Goal: Task Accomplishment & Management: Use online tool/utility

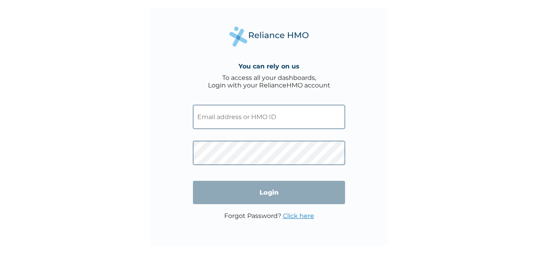
type input "CMC/10296/A"
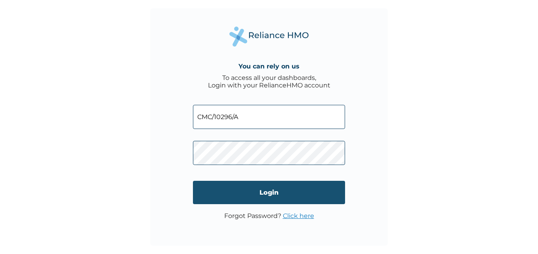
click at [281, 199] on input "Login" at bounding box center [269, 192] width 152 height 23
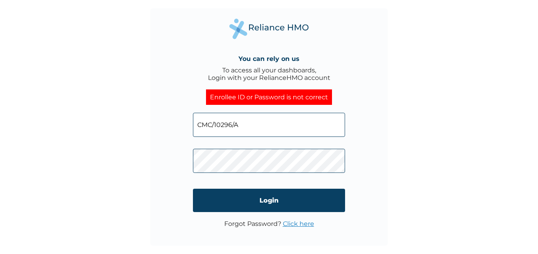
click at [294, 226] on link "Click here" at bounding box center [298, 224] width 31 height 8
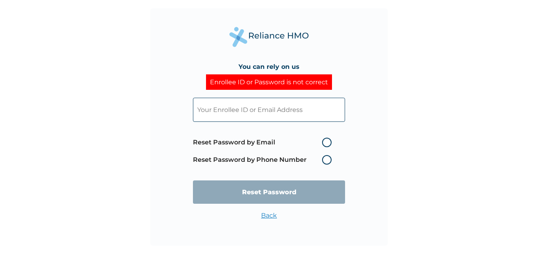
click at [276, 141] on label "Reset Password by Email" at bounding box center [264, 143] width 143 height 10
click at [311, 141] on input "Reset Password by Email" at bounding box center [317, 142] width 13 height 13
radio input "true"
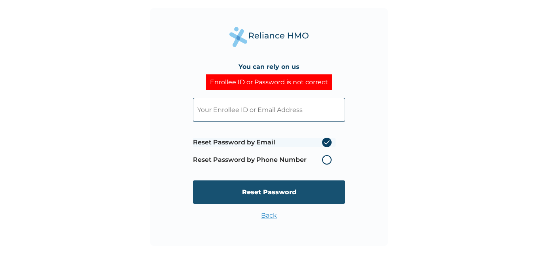
click at [284, 195] on input "Reset Password" at bounding box center [269, 192] width 152 height 23
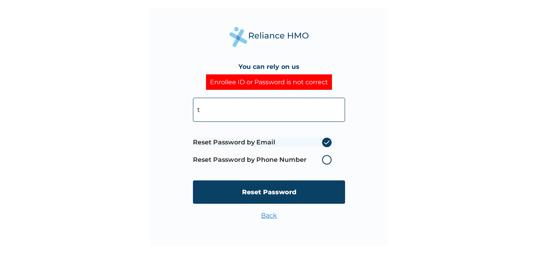
type input "th"
click input "Reset Password" at bounding box center [269, 192] width 152 height 23
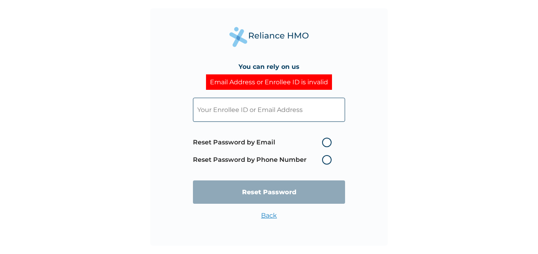
click at [257, 164] on label "Reset Password by Phone Number" at bounding box center [264, 160] width 143 height 10
click at [256, 111] on input "text" at bounding box center [269, 110] width 152 height 24
type input "david.onyekachi@cigmotors.com"
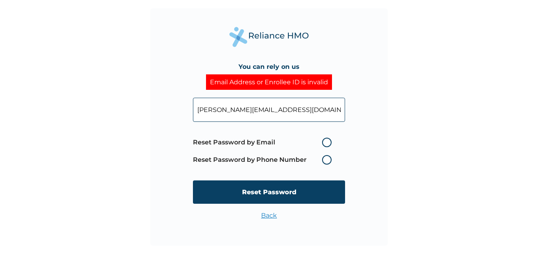
click at [310, 147] on label "Reset Password by Email" at bounding box center [264, 143] width 143 height 10
click at [311, 147] on input "Reset Password by Email" at bounding box center [317, 142] width 13 height 13
radio input "true"
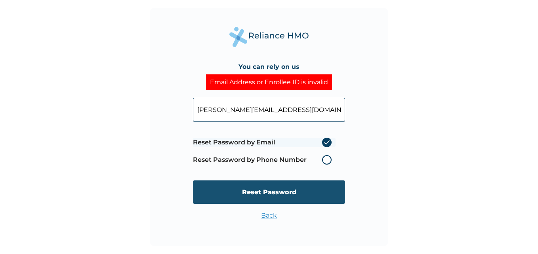
click at [319, 189] on input "Reset Password" at bounding box center [269, 192] width 152 height 23
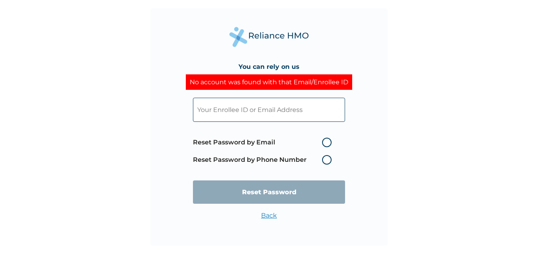
click at [262, 121] on input "text" at bounding box center [269, 110] width 152 height 24
type input "david.onyekachi@cigmotors.com"
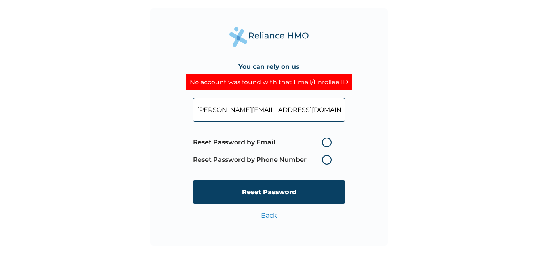
click at [309, 144] on label "Reset Password by Email" at bounding box center [264, 143] width 143 height 10
click at [311, 144] on input "Reset Password by Email" at bounding box center [317, 142] width 13 height 13
radio input "true"
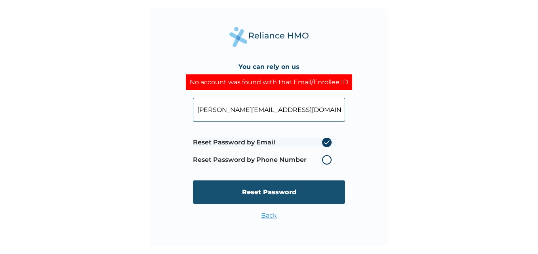
click at [313, 191] on input "Reset Password" at bounding box center [269, 192] width 152 height 23
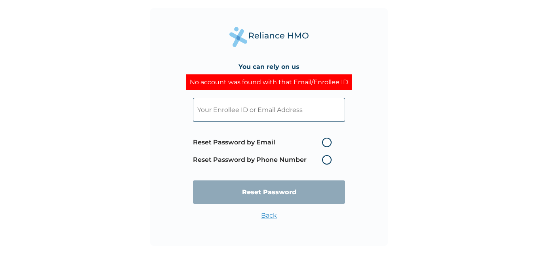
click at [296, 111] on input "text" at bounding box center [269, 110] width 152 height 24
type input "thedavidonyekachi@gmail.com"
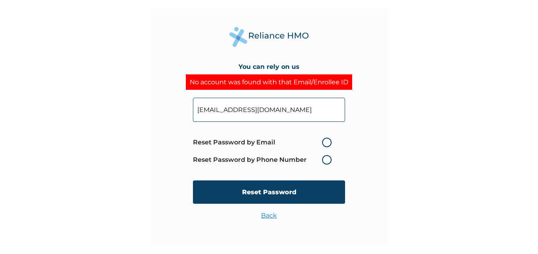
click at [281, 149] on span "Reset Password by Email Reset Password by Phone Number" at bounding box center [264, 151] width 143 height 35
click at [289, 148] on span "Reset Password by Email Reset Password by Phone Number" at bounding box center [264, 151] width 143 height 35
click at [301, 145] on label "Reset Password by Email" at bounding box center [264, 143] width 143 height 10
click at [311, 145] on input "Reset Password by Email" at bounding box center [317, 142] width 13 height 13
radio input "true"
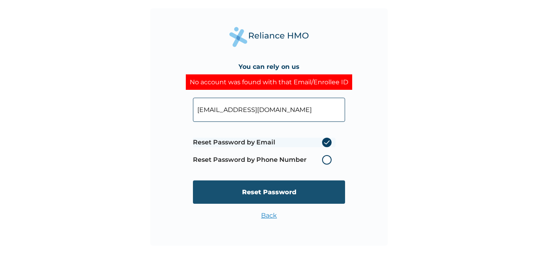
click at [309, 191] on input "Reset Password" at bounding box center [269, 192] width 152 height 23
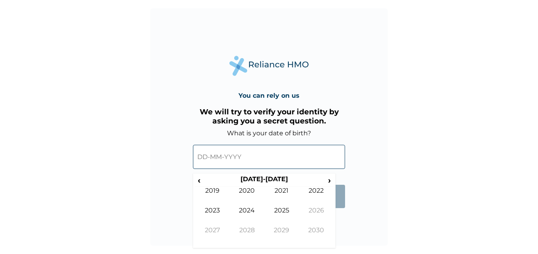
click at [271, 167] on input "text" at bounding box center [269, 157] width 152 height 24
click at [199, 181] on span "‹" at bounding box center [199, 180] width 8 height 10
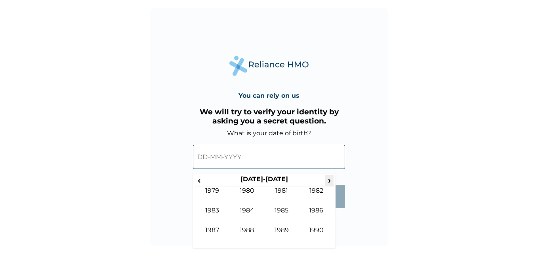
click at [326, 183] on span "›" at bounding box center [329, 180] width 9 height 10
click at [275, 210] on td "1995" at bounding box center [281, 217] width 35 height 20
click at [217, 191] on td "Jan" at bounding box center [212, 197] width 35 height 20
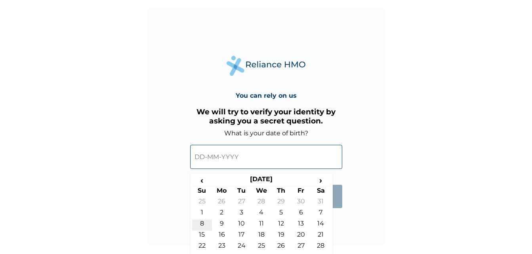
click at [206, 223] on td "8" at bounding box center [202, 225] width 20 height 11
type input "08-01-1995"
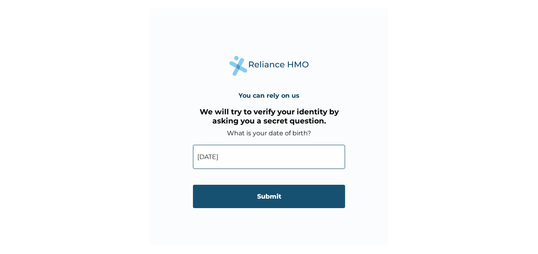
click at [269, 198] on input "Submit" at bounding box center [269, 196] width 152 height 23
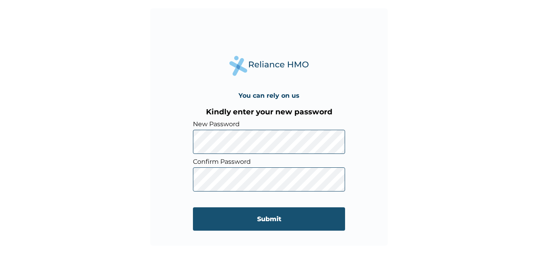
click at [286, 224] on input "Submit" at bounding box center [269, 219] width 152 height 23
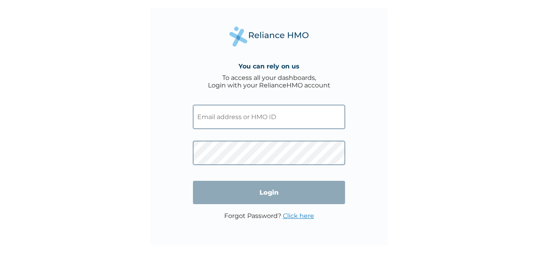
type input "CMC/10296/A"
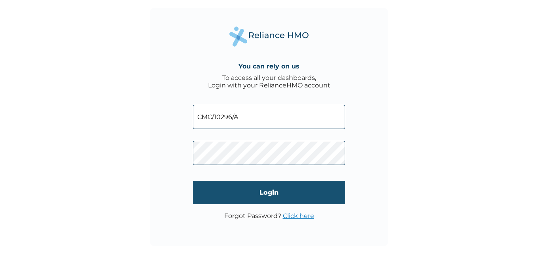
click at [275, 192] on input "Login" at bounding box center [269, 192] width 152 height 23
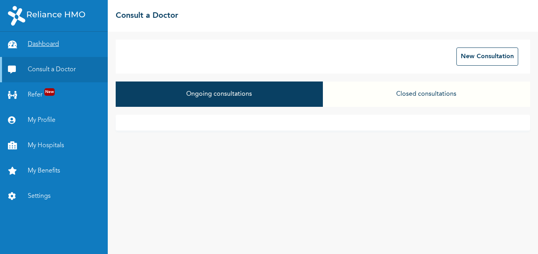
click at [61, 35] on link "Dashboard" at bounding box center [54, 44] width 108 height 25
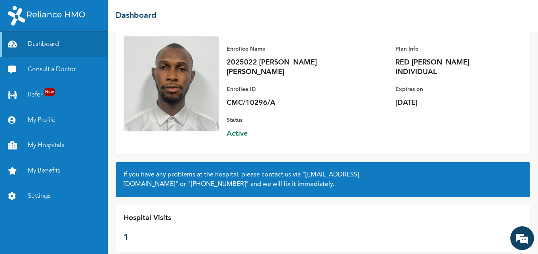
scroll to position [58, 0]
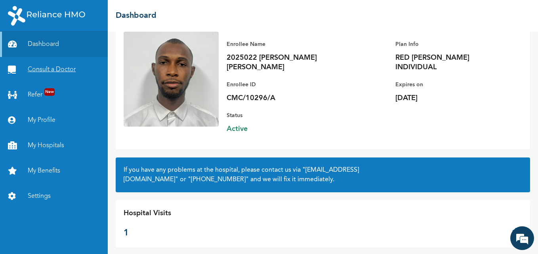
click at [44, 75] on link "Consult a Doctor" at bounding box center [54, 69] width 108 height 25
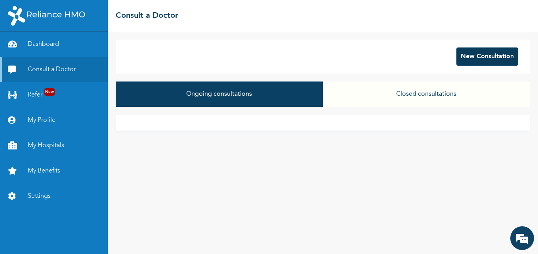
click at [477, 58] on button "New Consultation" at bounding box center [487, 57] width 62 height 18
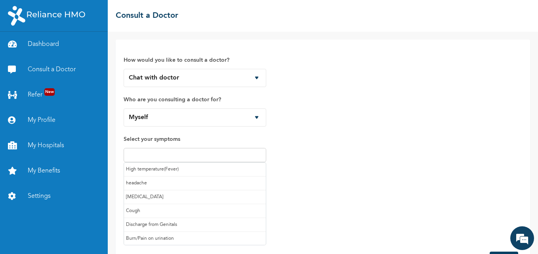
click at [198, 156] on input "text" at bounding box center [195, 156] width 138 height 10
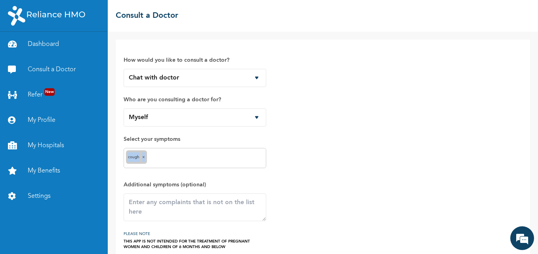
drag, startPoint x: 209, startPoint y: 153, endPoint x: 208, endPoint y: 158, distance: 5.3
click at [208, 158] on div "Cough ×" at bounding box center [195, 158] width 143 height 20
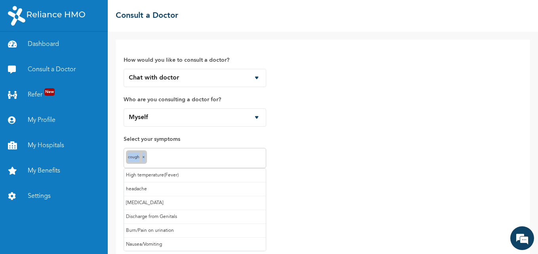
click at [208, 158] on input "text" at bounding box center [206, 159] width 115 height 10
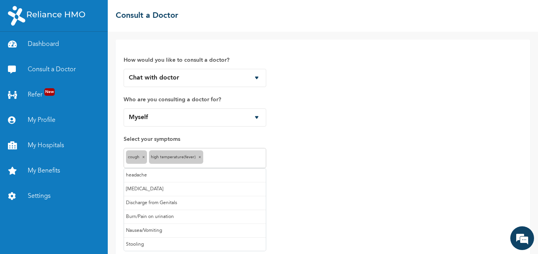
click at [209, 156] on input "text" at bounding box center [234, 159] width 59 height 10
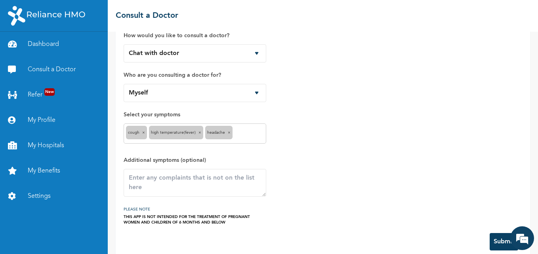
scroll to position [37, 0]
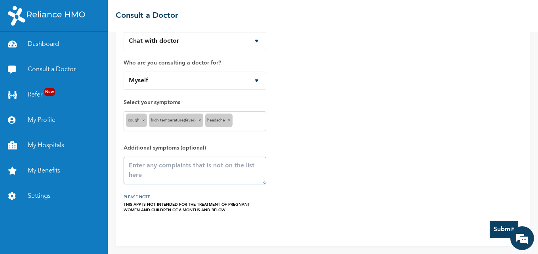
click at [242, 169] on textarea at bounding box center [195, 171] width 143 height 28
type textarea "pains"
click at [506, 230] on button "Submit" at bounding box center [504, 229] width 29 height 17
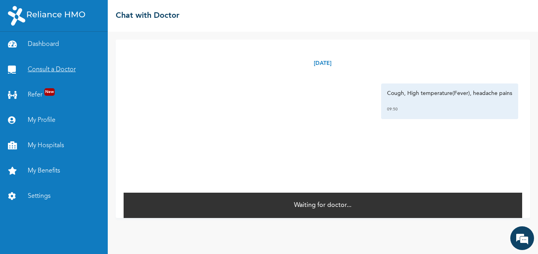
click at [76, 74] on link "Consult a Doctor" at bounding box center [54, 69] width 108 height 25
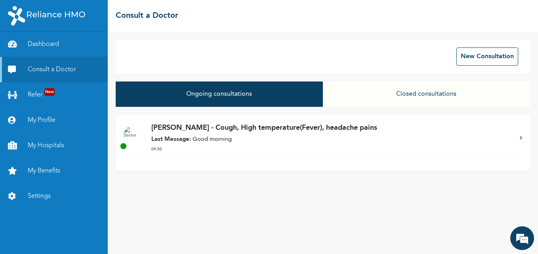
click at [297, 125] on p "[PERSON_NAME] - Cough, High temperature(Fever), headache pains" at bounding box center [331, 128] width 360 height 11
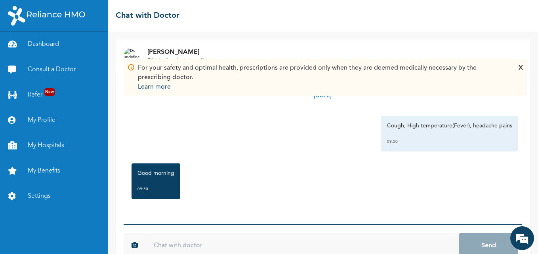
scroll to position [20, 0]
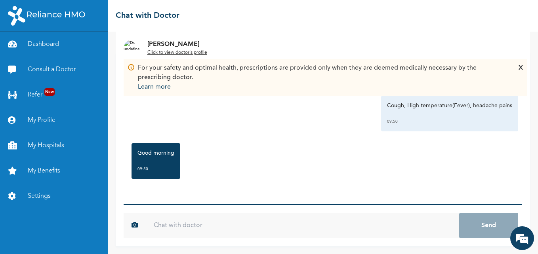
click at [226, 230] on input "text" at bounding box center [302, 225] width 313 height 25
type input "g"
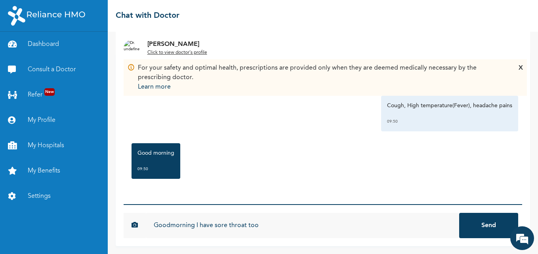
type input "Goodmorning I have sore throat too"
click at [459, 213] on button "Send" at bounding box center [488, 225] width 59 height 25
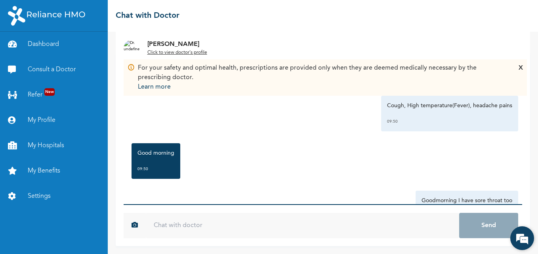
click at [531, 240] on em at bounding box center [521, 238] width 21 height 21
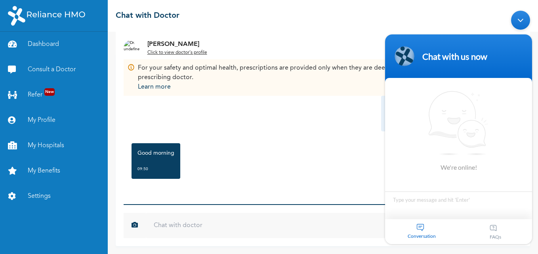
click at [531, 181] on div "We're online!" at bounding box center [458, 130] width 147 height 101
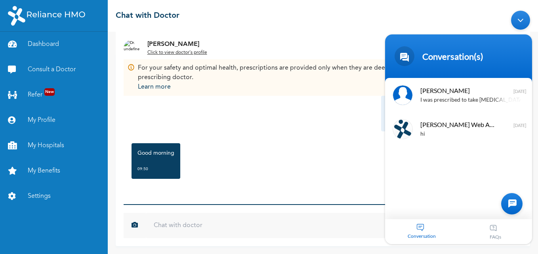
click at [306, 123] on div "Cough, High temperature(Fever), headache pains 09:50" at bounding box center [323, 114] width 391 height 36
click at [458, 103] on div "I was prescribed to take [MEDICAL_DATA] of 500mg and Medplus gave me 250mg" at bounding box center [470, 100] width 100 height 9
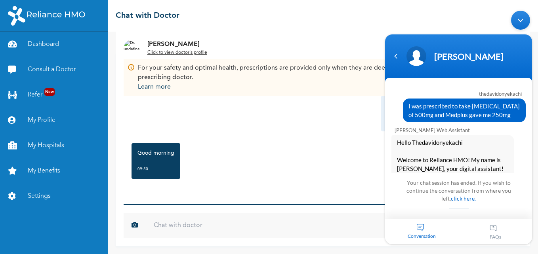
drag, startPoint x: 536, startPoint y: 138, endPoint x: 530, endPoint y: 167, distance: 29.0
click at [530, 167] on body "[PERSON_NAME] thedavidonyekachi I was prescribed to take [MEDICAL_DATA] of 500m…" at bounding box center [458, 128] width 155 height 242
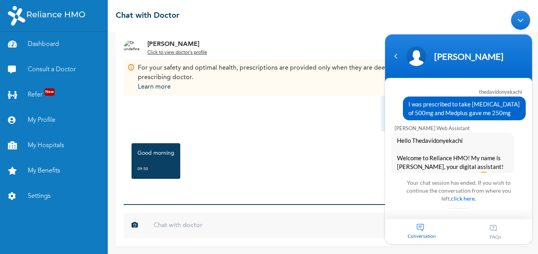
click at [323, 149] on div "Good morning 09:50" at bounding box center [323, 161] width 391 height 44
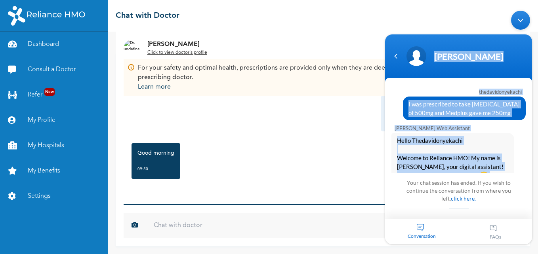
drag, startPoint x: 534, startPoint y: 116, endPoint x: 524, endPoint y: 80, distance: 37.7
click at [524, 80] on body "[PERSON_NAME] thedavidonyekachi I was prescribed to take [MEDICAL_DATA] of 500m…" at bounding box center [458, 128] width 155 height 242
drag, startPoint x: 524, startPoint y: 80, endPoint x: 539, endPoint y: 67, distance: 19.1
click at [536, 67] on html "[PERSON_NAME] thedavidonyekachi I was prescribed to take [MEDICAL_DATA] of 500m…" at bounding box center [458, 128] width 155 height 242
click at [534, 43] on body "[PERSON_NAME] thedavidonyekachi I was prescribed to take [MEDICAL_DATA] of 500m…" at bounding box center [458, 128] width 155 height 242
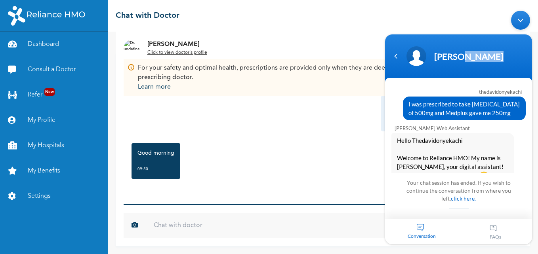
click at [534, 43] on body "[PERSON_NAME] thedavidonyekachi I was prescribed to take [MEDICAL_DATA] of 500m…" at bounding box center [458, 128] width 155 height 242
drag, startPoint x: 534, startPoint y: 43, endPoint x: 535, endPoint y: 35, distance: 8.3
click at [535, 35] on body "[PERSON_NAME] thedavidonyekachi I was prescribed to take [MEDICAL_DATA] of 500m…" at bounding box center [458, 128] width 155 height 242
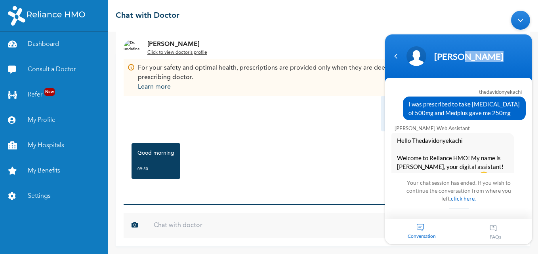
click at [535, 35] on body "[PERSON_NAME] thedavidonyekachi I was prescribed to take [MEDICAL_DATA] of 500m…" at bounding box center [458, 128] width 155 height 242
click at [519, 15] on div "Minimize live chat window" at bounding box center [520, 20] width 19 height 19
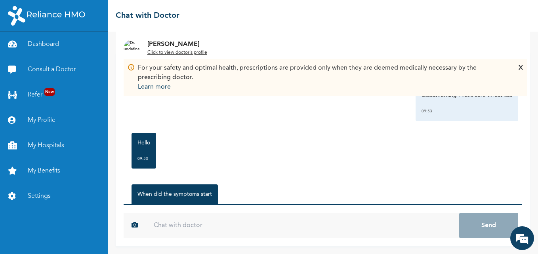
scroll to position [143, 0]
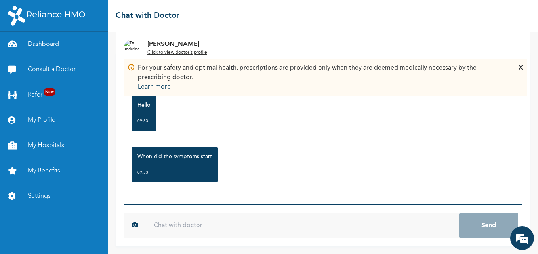
click at [356, 217] on input "text" at bounding box center [302, 225] width 313 height 25
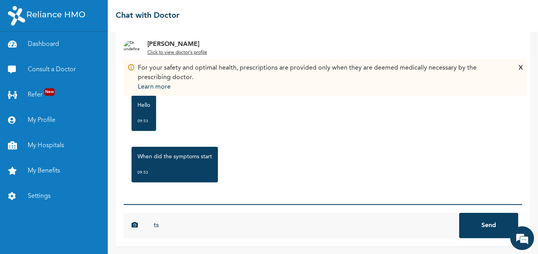
type input "t"
type input "started [DATE] night"
click at [459, 213] on button "Send" at bounding box center [488, 225] width 59 height 25
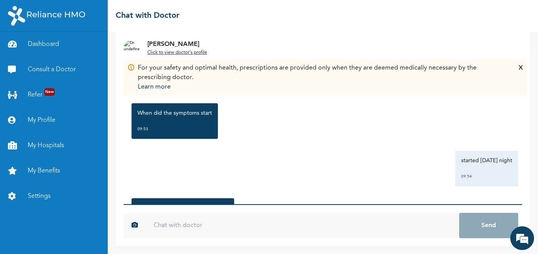
scroll to position [290, 0]
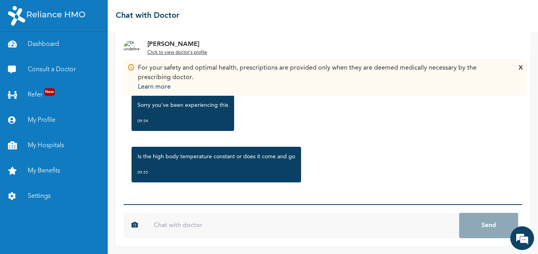
click at [212, 220] on input "text" at bounding box center [302, 225] width 313 height 25
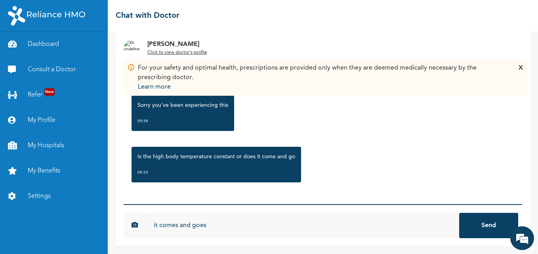
type input "it comes and goes"
click at [459, 213] on button "Send" at bounding box center [488, 225] width 59 height 25
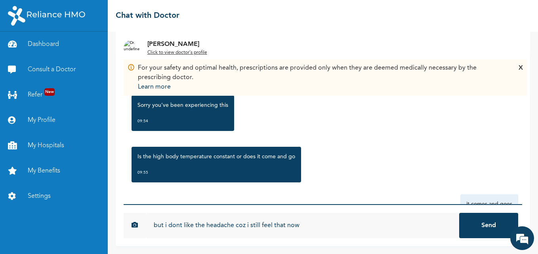
type input "but i dont like the headache coz i still feel that now"
click at [459, 213] on button "Send" at bounding box center [488, 225] width 59 height 25
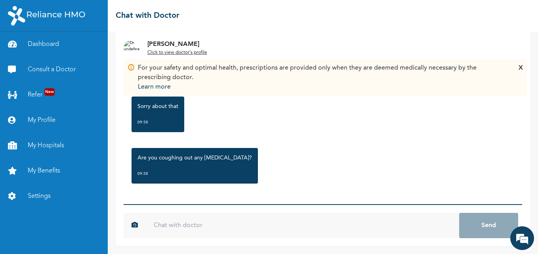
scroll to position [480, 0]
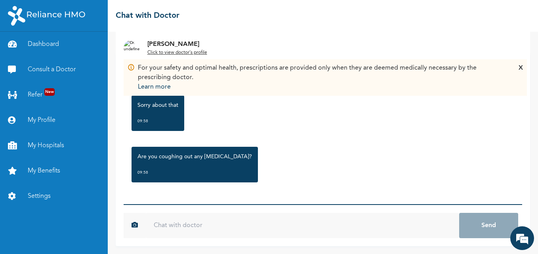
click at [367, 234] on input "text" at bounding box center [302, 225] width 313 height 25
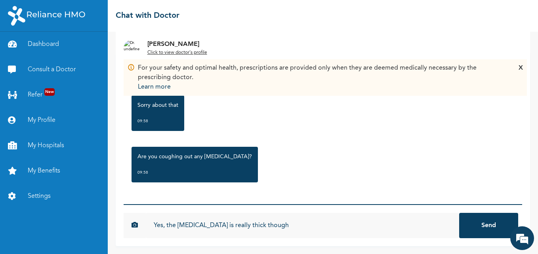
type input "Yes, the [MEDICAL_DATA] is really thick though"
click at [459, 213] on button "Send" at bounding box center [488, 225] width 59 height 25
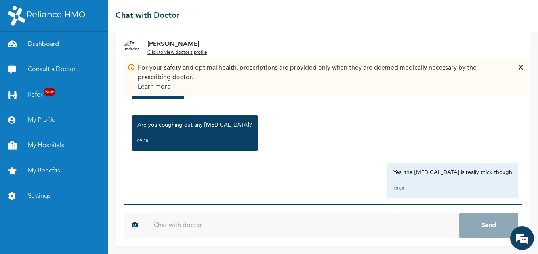
scroll to position [523, 0]
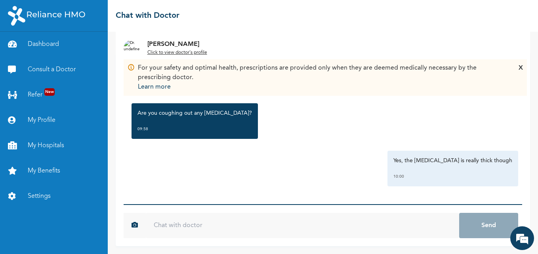
click at [413, 221] on input "text" at bounding box center [302, 225] width 313 height 25
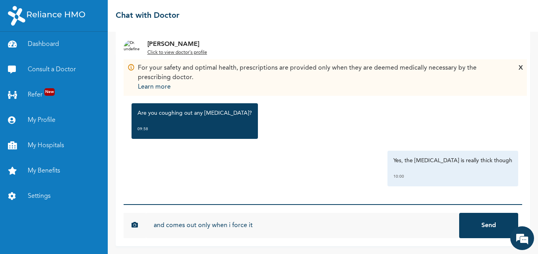
type input "and comes out only when i force it"
click at [459, 213] on button "Send" at bounding box center [488, 225] width 59 height 25
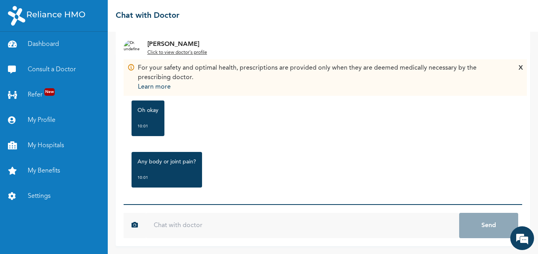
scroll to position [666, 0]
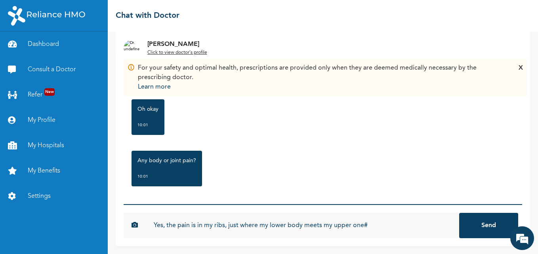
type input "Yes, the pain is in my ribs, just where my lower body meets my upper one#"
click at [459, 213] on button "Send" at bounding box center [488, 225] width 59 height 25
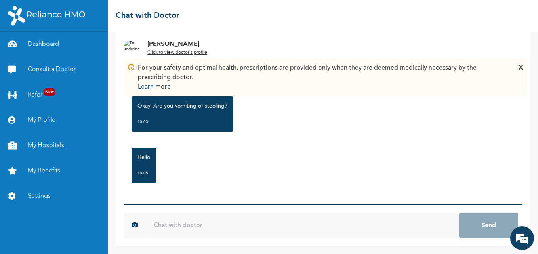
scroll to position [816, 0]
click at [206, 218] on input "text" at bounding box center [302, 225] width 313 height 25
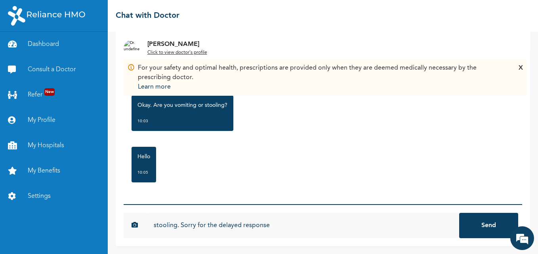
type input "stooling. Sorry for the delayed response"
click at [459, 213] on button "Send" at bounding box center [488, 225] width 59 height 25
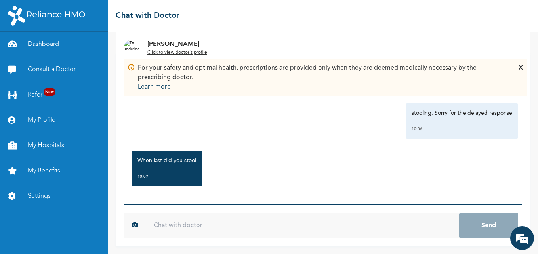
scroll to position [911, 0]
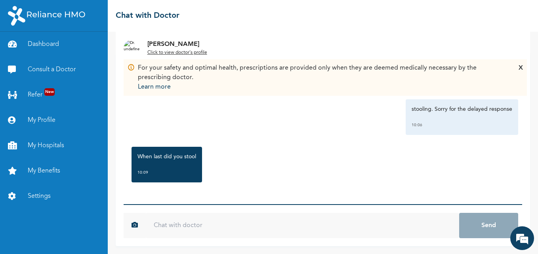
click at [330, 225] on input "text" at bounding box center [302, 225] width 313 height 25
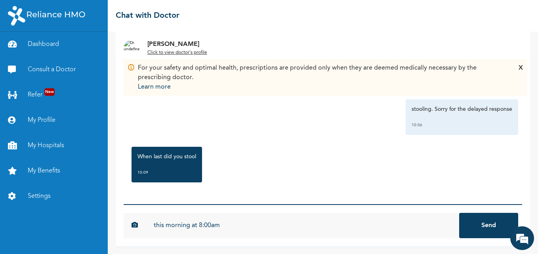
type input "this morning at 8:00am"
click at [459, 213] on button "Send" at bounding box center [488, 225] width 59 height 25
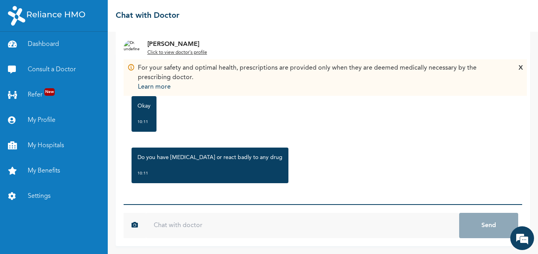
scroll to position [1058, 0]
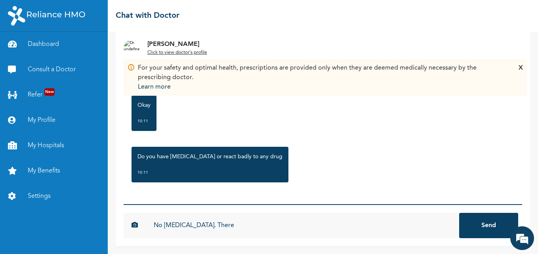
type input "No [MEDICAL_DATA]. There"
click at [459, 213] on button "Send" at bounding box center [488, 225] width 59 height 25
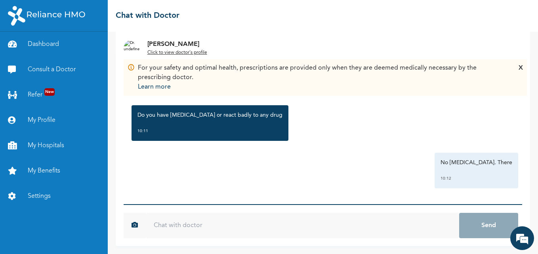
scroll to position [1102, 0]
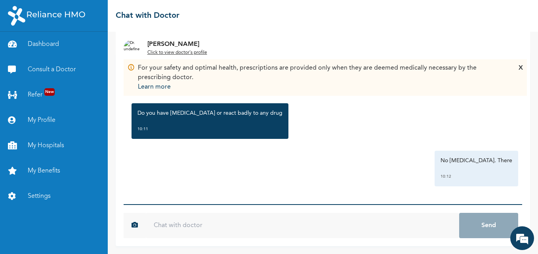
click at [399, 228] on input "text" at bounding box center [302, 225] width 313 height 25
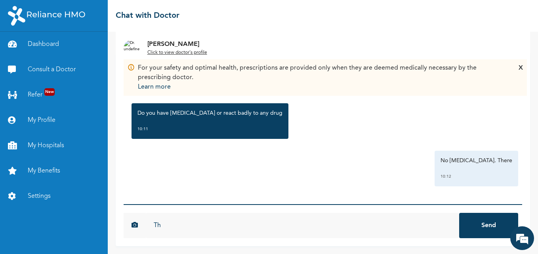
type input "T"
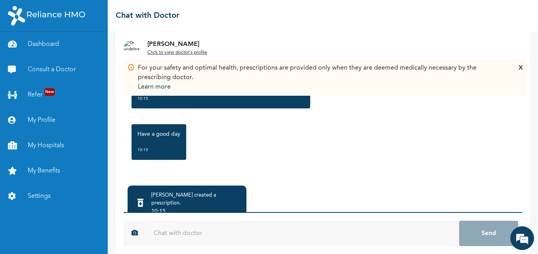
scroll to position [65, 0]
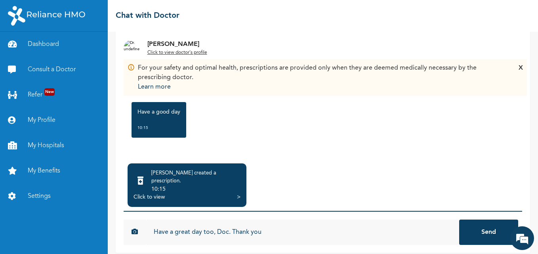
type input "Have a great day too, Doc. Thank you"
click at [475, 227] on button "Send" at bounding box center [488, 232] width 59 height 25
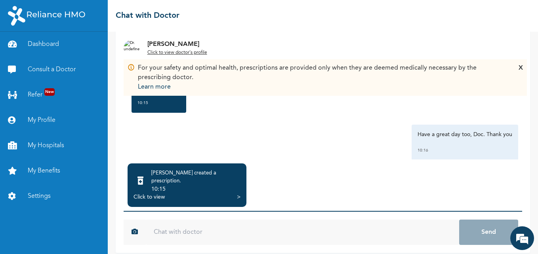
scroll to position [1411, 0]
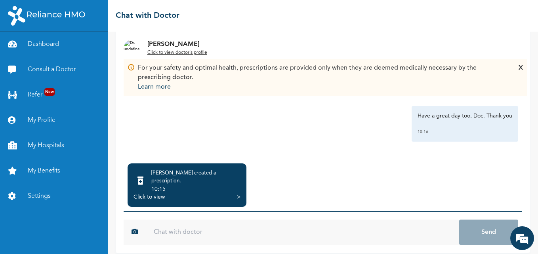
click at [231, 185] on div "10:15" at bounding box center [195, 189] width 89 height 8
click at [236, 193] on div "Click to view >" at bounding box center [186, 197] width 107 height 8
click at [237, 193] on div ">" at bounding box center [239, 197] width 4 height 8
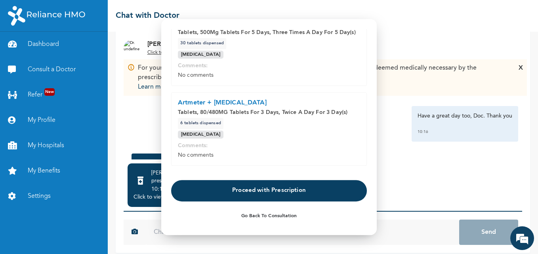
scroll to position [49, 0]
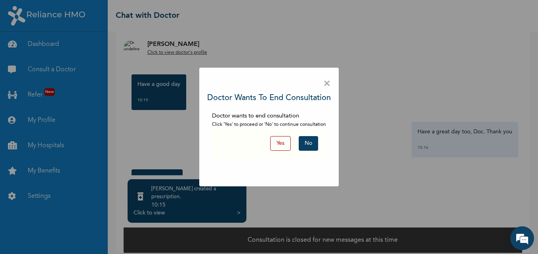
click at [283, 142] on button "Yes" at bounding box center [280, 143] width 21 height 15
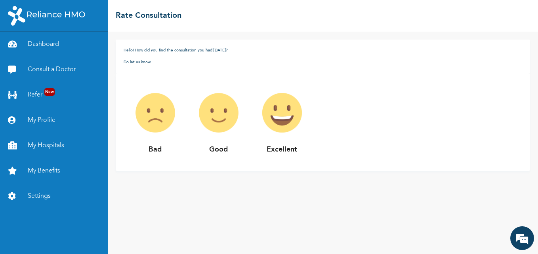
click at [217, 124] on img at bounding box center [218, 112] width 63 height 63
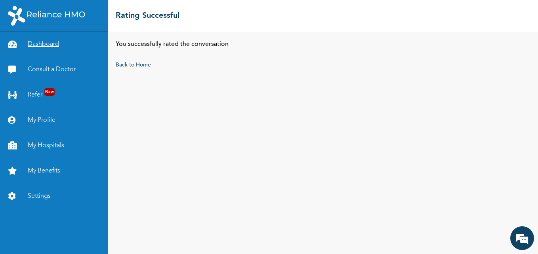
click at [42, 40] on link "Dashboard" at bounding box center [54, 44] width 108 height 25
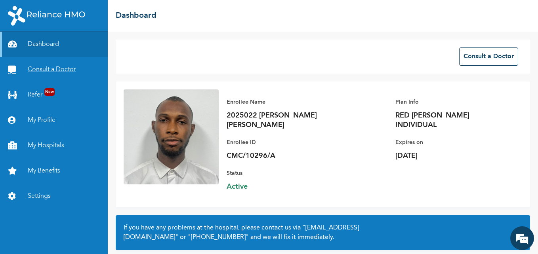
click at [61, 75] on link "Consult a Doctor" at bounding box center [54, 69] width 108 height 25
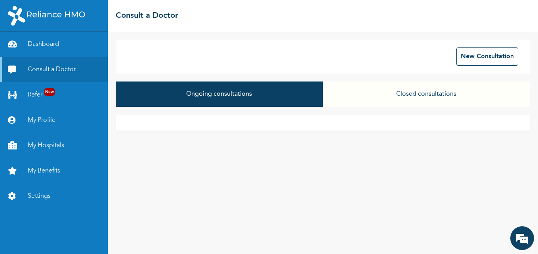
click at [224, 93] on button "Ongoing consultations" at bounding box center [219, 94] width 207 height 25
click at [415, 98] on button "Closed consultations" at bounding box center [426, 94] width 207 height 25
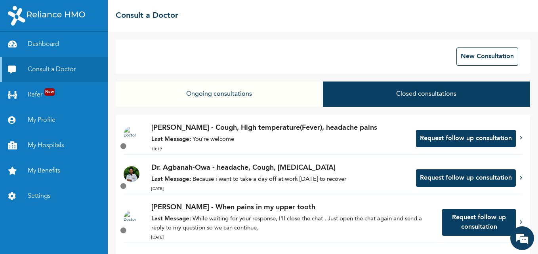
click at [442, 139] on button "Request follow up consultation" at bounding box center [466, 138] width 100 height 17
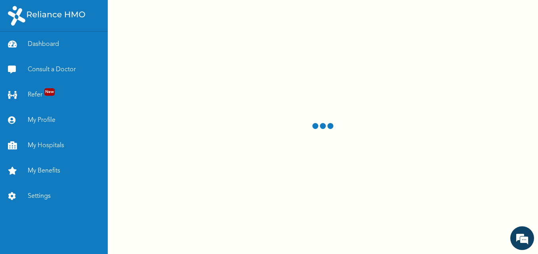
click at [318, 118] on div at bounding box center [323, 127] width 430 height 254
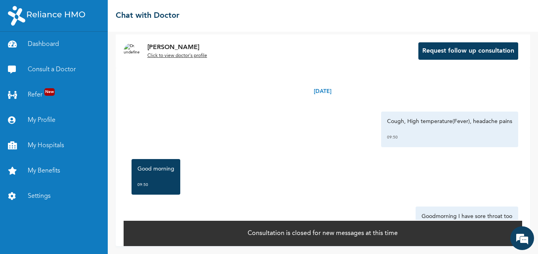
scroll to position [41, 0]
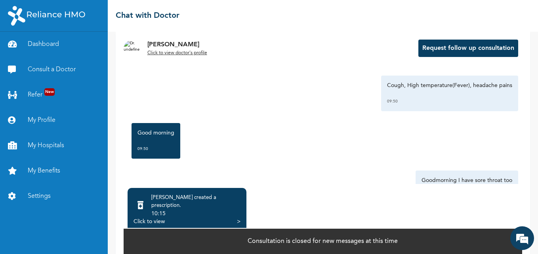
click at [151, 218] on div "Click to view" at bounding box center [148, 222] width 31 height 8
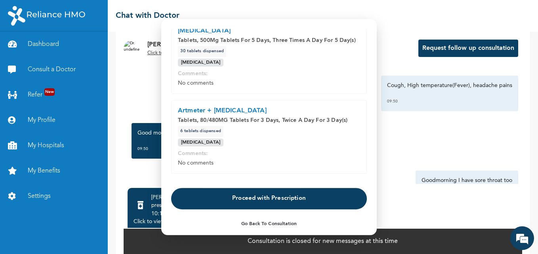
scroll to position [402, 0]
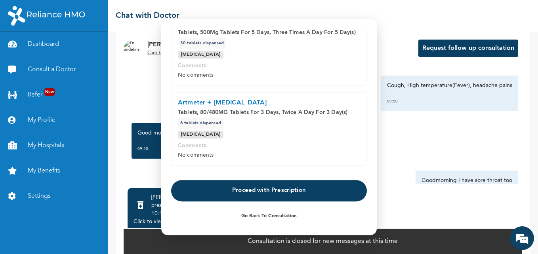
click at [309, 184] on button "Proceed with Prescription" at bounding box center [269, 190] width 196 height 21
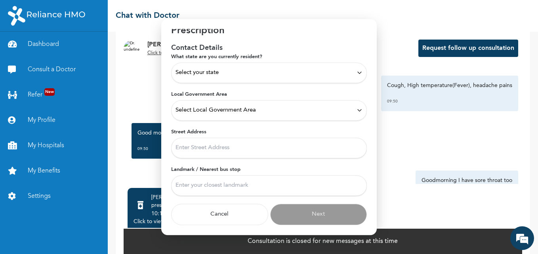
scroll to position [19, 0]
click at [267, 124] on form "What state are you currently resident? Select your state Local Government Area …" at bounding box center [269, 139] width 196 height 172
click at [269, 74] on div "Select your state" at bounding box center [268, 73] width 187 height 9
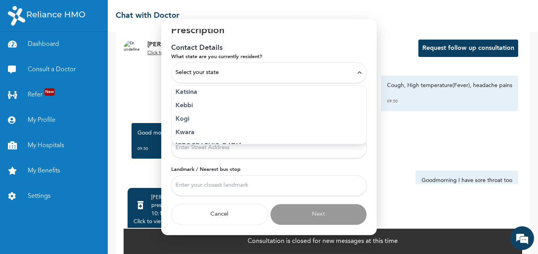
scroll to position [307, 0]
click at [189, 112] on p "[GEOGRAPHIC_DATA]" at bounding box center [268, 113] width 187 height 10
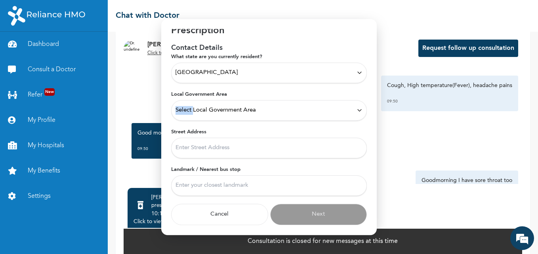
click at [189, 112] on span "Select Local Government Area" at bounding box center [215, 110] width 80 height 9
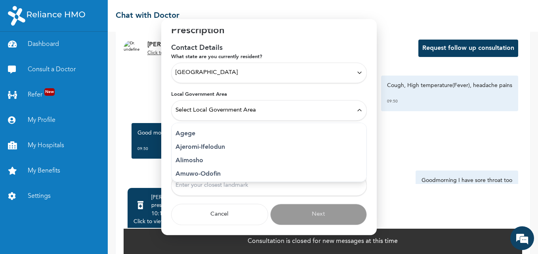
drag, startPoint x: 189, startPoint y: 112, endPoint x: 187, endPoint y: 160, distance: 48.3
click at [187, 160] on p "Alimosho" at bounding box center [268, 161] width 187 height 10
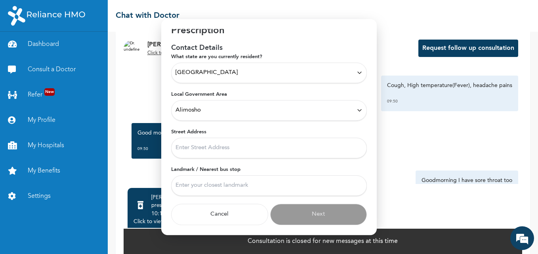
click at [196, 147] on input "Street Address" at bounding box center [269, 148] width 196 height 21
type input "[STREET_ADDRESS]"
type input "Orisumbare"
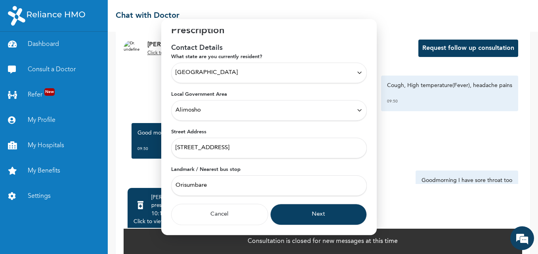
click at [303, 219] on button "Next" at bounding box center [318, 214] width 97 height 21
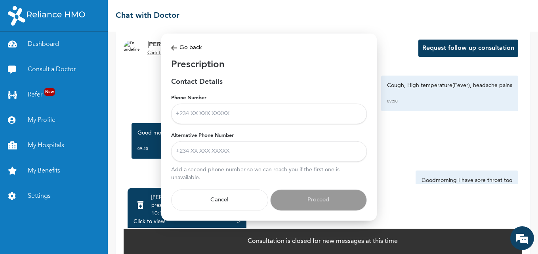
scroll to position [0, 0]
click at [229, 121] on input "Phone Number" at bounding box center [269, 113] width 196 height 21
type input "[PHONE_NUMBER]"
type input "08134955949"
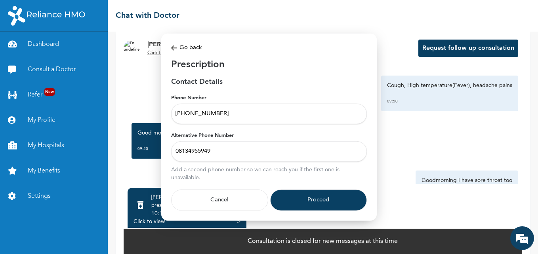
click at [336, 193] on button "Proceed" at bounding box center [318, 199] width 97 height 21
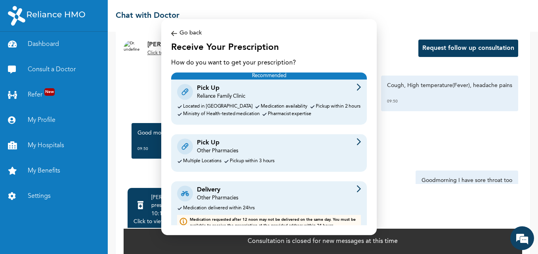
click at [299, 99] on div "Pick Up Reliance Family Clinic" at bounding box center [269, 92] width 184 height 17
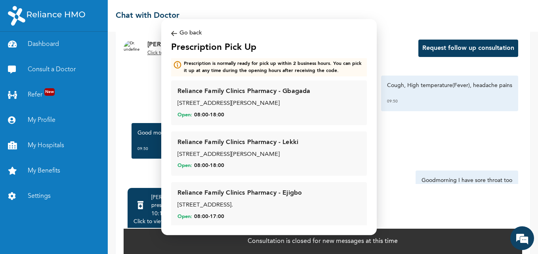
click at [170, 35] on div "Modal Go back Prescription Pick Up Prescription is normally ready for pick up w…" at bounding box center [268, 127] width 215 height 216
click at [180, 34] on div "Go back" at bounding box center [269, 33] width 196 height 9
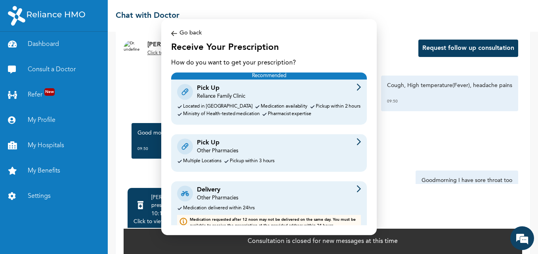
click at [249, 199] on div "Delivery Other Pharmacies" at bounding box center [269, 193] width 184 height 17
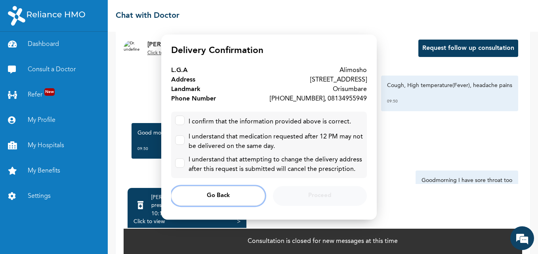
click at [220, 200] on button "Go Back" at bounding box center [218, 196] width 94 height 20
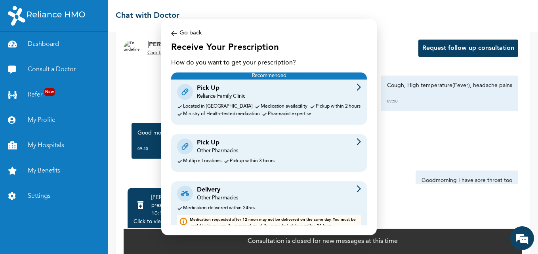
click at [297, 156] on div "Pick Up Other Pharmacies Multiple Locations Pickup within 3 hours" at bounding box center [269, 153] width 196 height 38
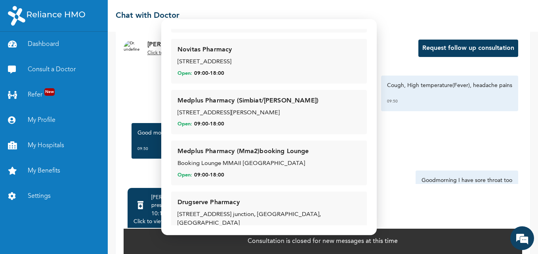
scroll to position [11267, 0]
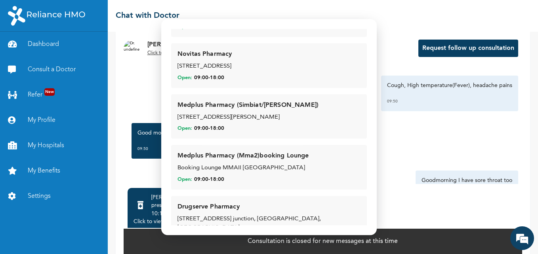
click at [364, 28] on div "Modal Go back Prescription Pick Up Prescription is normally ready for pick up w…" at bounding box center [268, 127] width 215 height 216
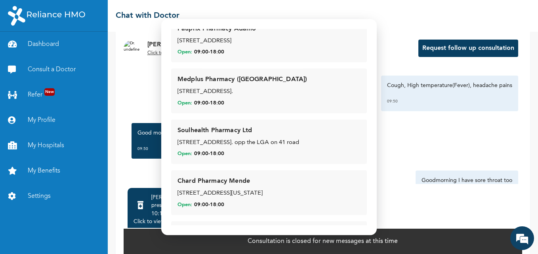
scroll to position [0, 0]
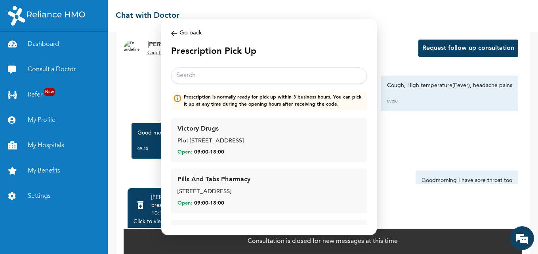
click at [298, 80] on input "text" at bounding box center [269, 75] width 196 height 17
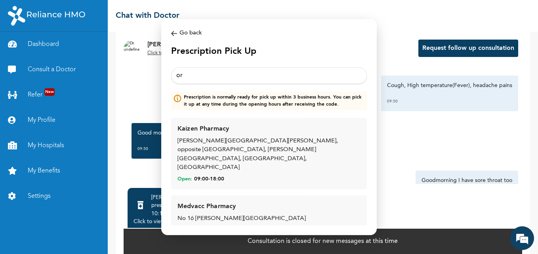
type input "o"
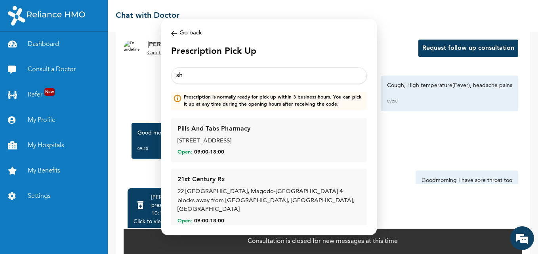
type input "s"
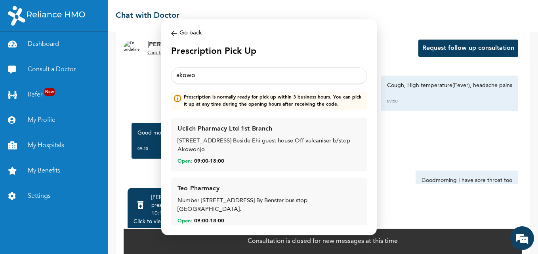
type input "akowo"
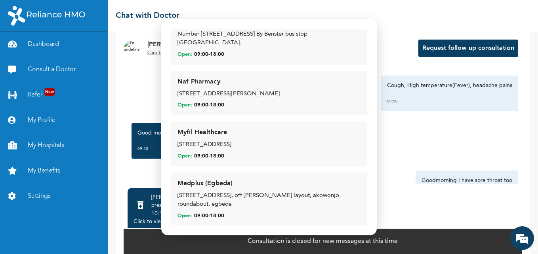
scroll to position [174, 0]
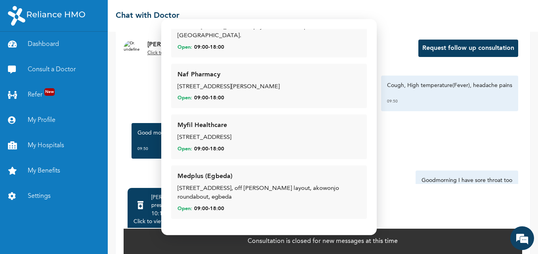
click at [246, 194] on div "[STREET_ADDRESS], off [PERSON_NAME] layout, akowonjo roundabout, egbeda" at bounding box center [268, 194] width 183 height 18
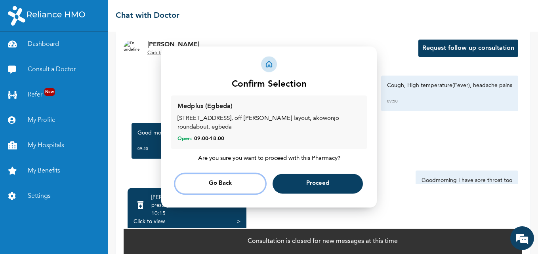
click at [246, 185] on button "Go Back" at bounding box center [220, 184] width 90 height 20
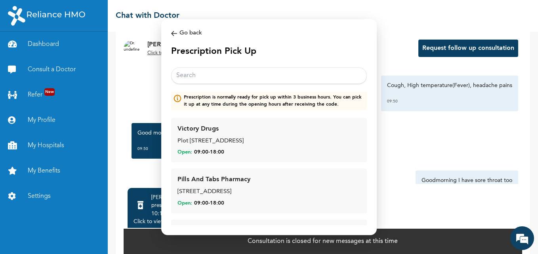
click at [257, 70] on input "text" at bounding box center [269, 75] width 196 height 17
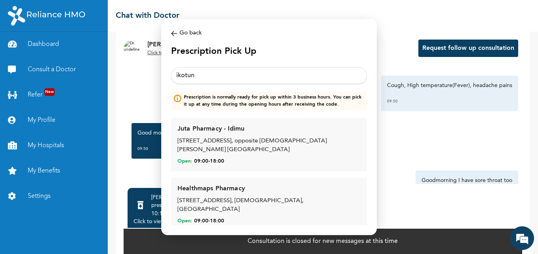
type input "ikotun"
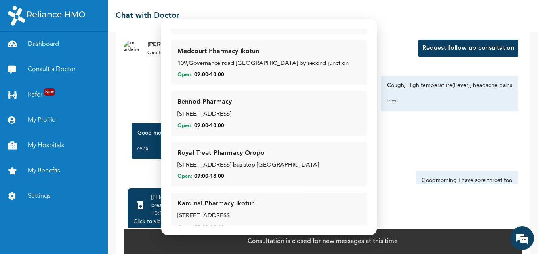
scroll to position [196, 0]
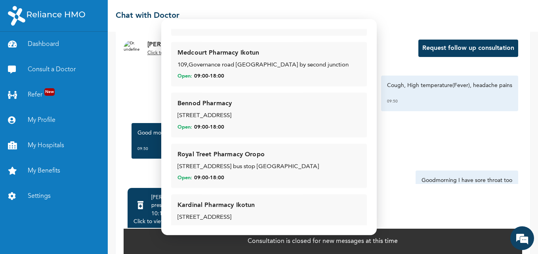
click at [262, 112] on div "[STREET_ADDRESS]" at bounding box center [268, 116] width 183 height 9
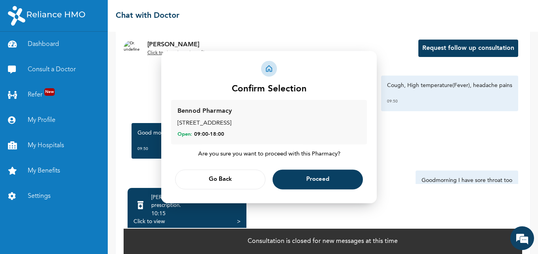
scroll to position [0, 0]
click at [302, 177] on button "Proceed" at bounding box center [318, 180] width 90 height 20
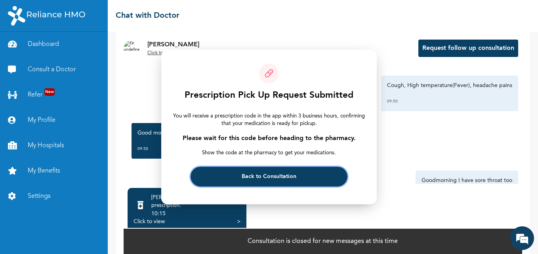
click at [302, 177] on button "Back to Consultation" at bounding box center [269, 177] width 156 height 20
